Goal: Task Accomplishment & Management: Manage account settings

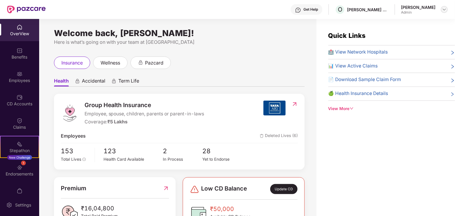
click at [442, 10] on img at bounding box center [444, 9] width 5 height 5
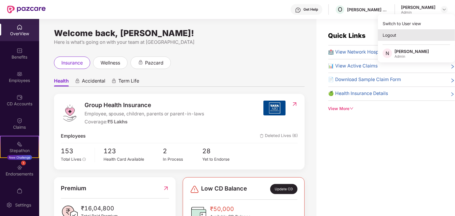
click at [390, 36] on div "Logout" at bounding box center [416, 35] width 77 height 12
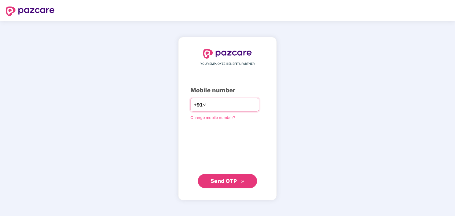
type input "**********"
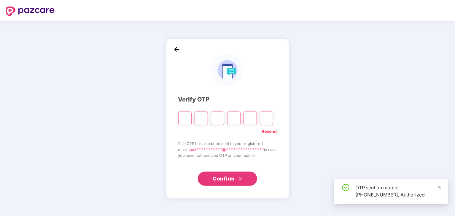
type input "*"
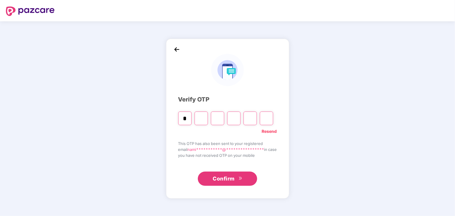
type input "*"
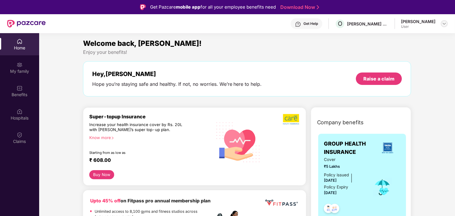
click at [442, 24] on img at bounding box center [444, 23] width 5 height 5
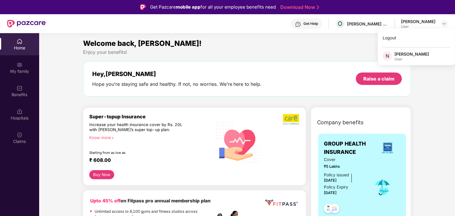
click at [244, 62] on div "Hey, Namita Hope you’re staying safe and healthy. If not, no worries. We’re her…" at bounding box center [247, 78] width 328 height 35
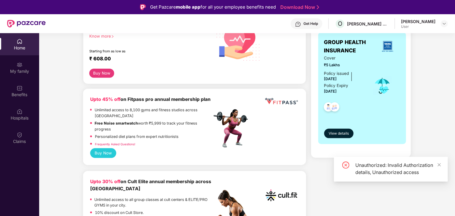
scroll to position [134, 0]
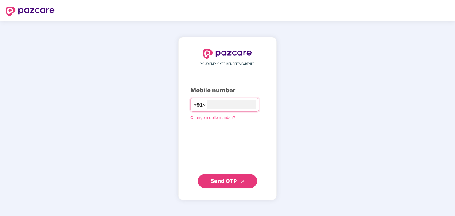
type input "**********"
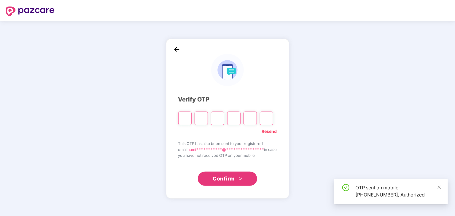
type input "*"
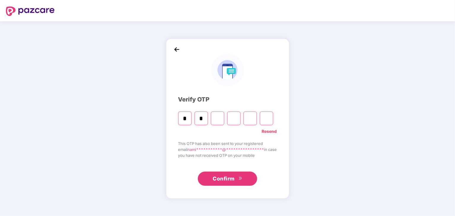
type input "*"
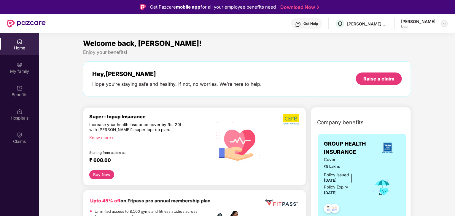
click at [442, 25] on img at bounding box center [444, 23] width 5 height 5
